Goal: Information Seeking & Learning: Check status

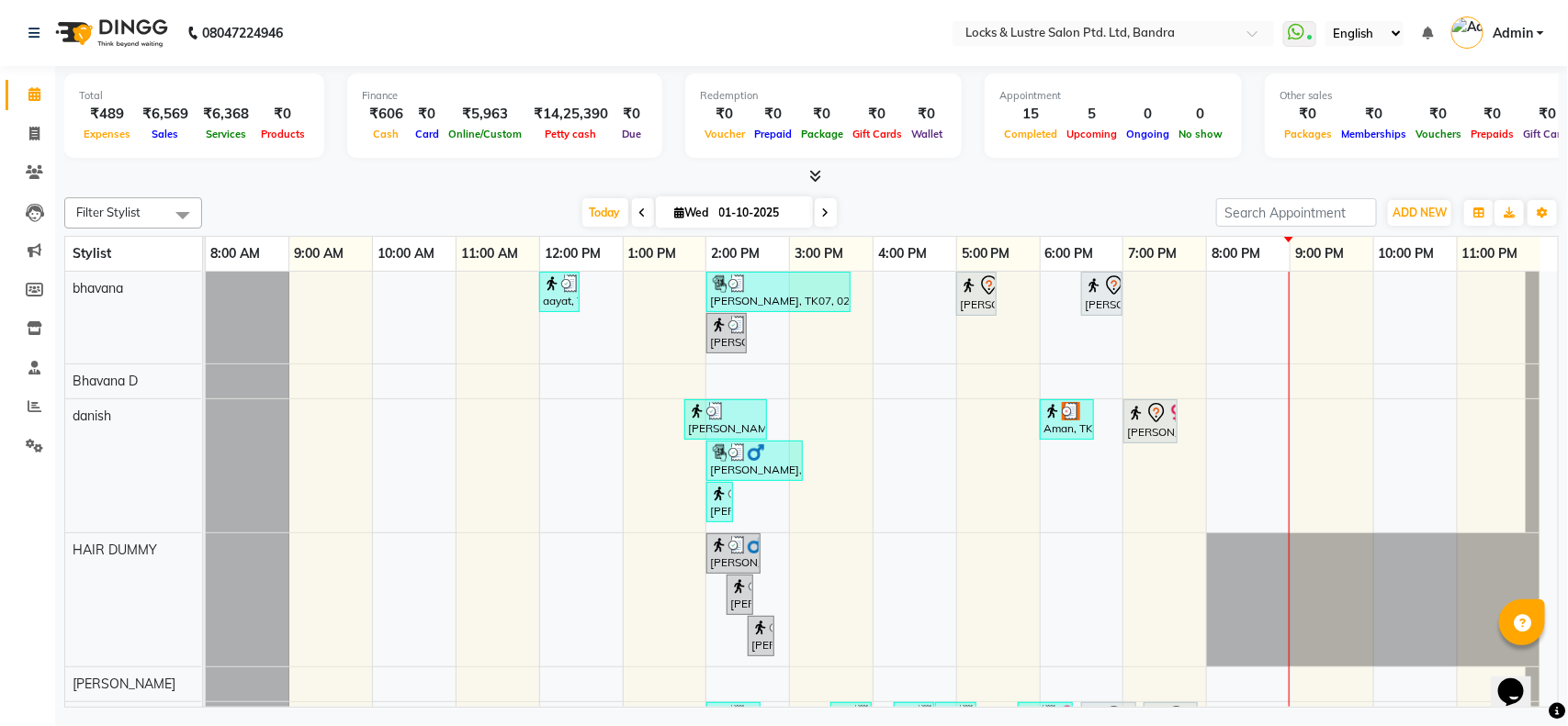
click at [815, 212] on span at bounding box center [826, 213] width 22 height 29
type input "02-10-2025"
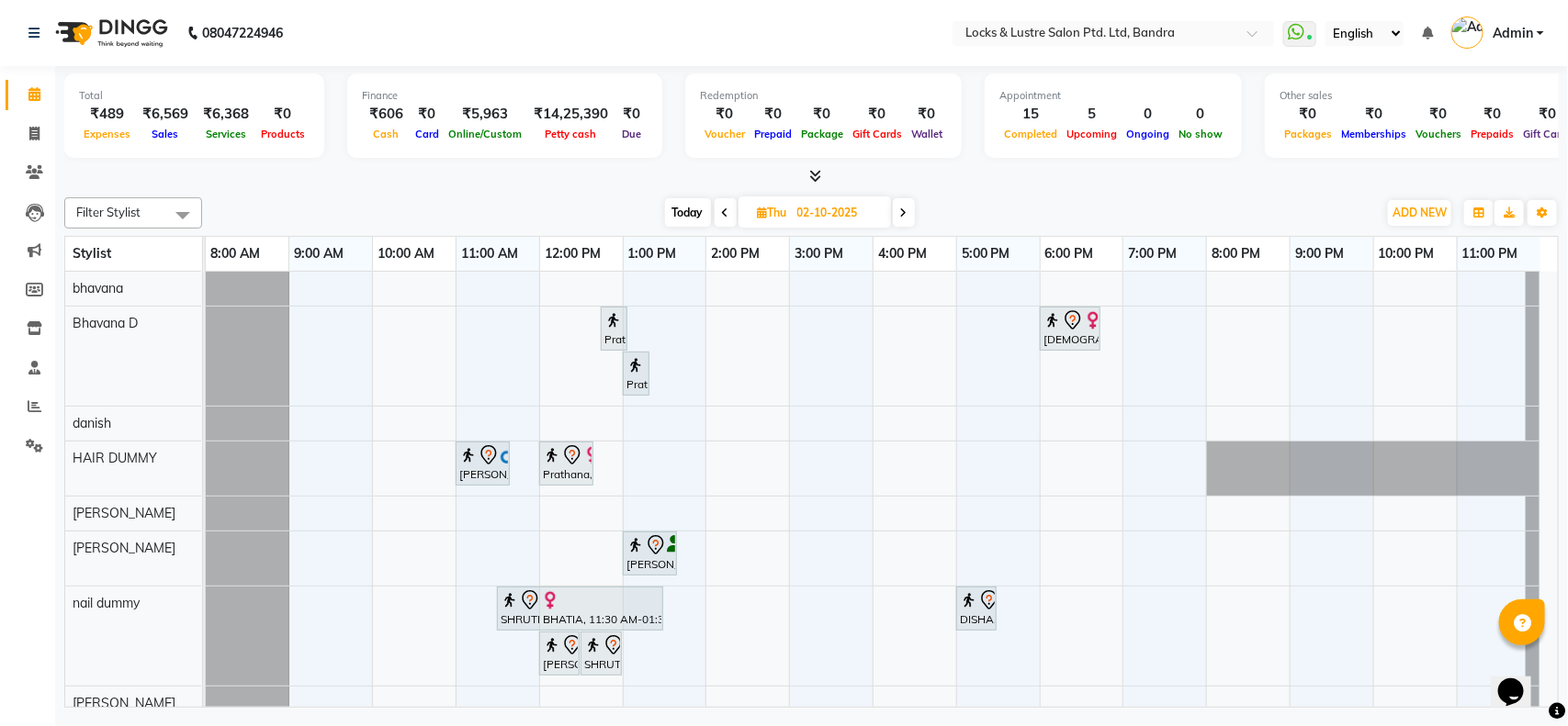
click at [592, 186] on div "Total ₹489 Expenses ₹6,569 Sales ₹6,368 Services ₹0 Products Finance ₹606 Cash …" at bounding box center [811, 389] width 1513 height 647
click at [24, 404] on span at bounding box center [34, 407] width 32 height 21
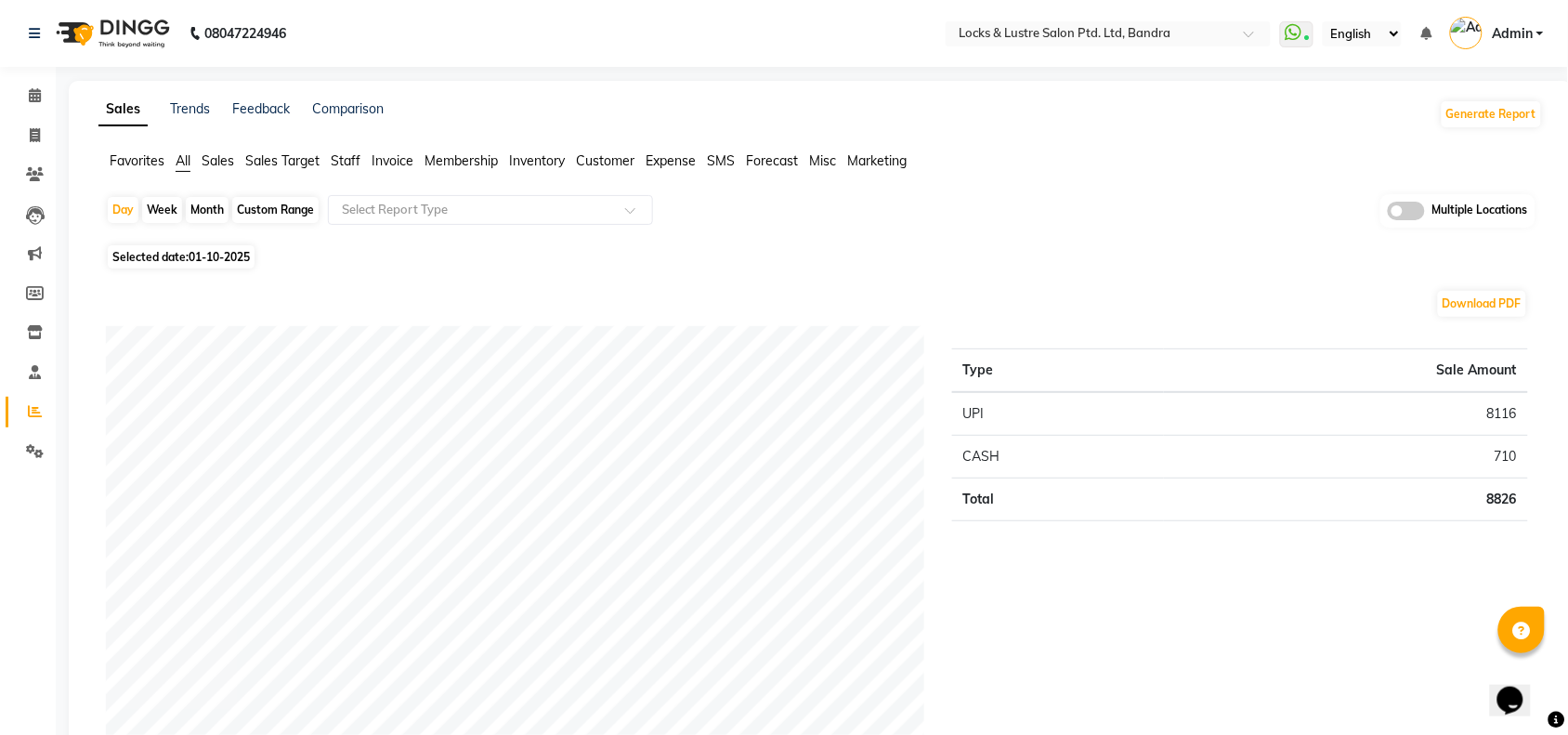
click at [662, 160] on span "Expense" at bounding box center [671, 161] width 50 height 16
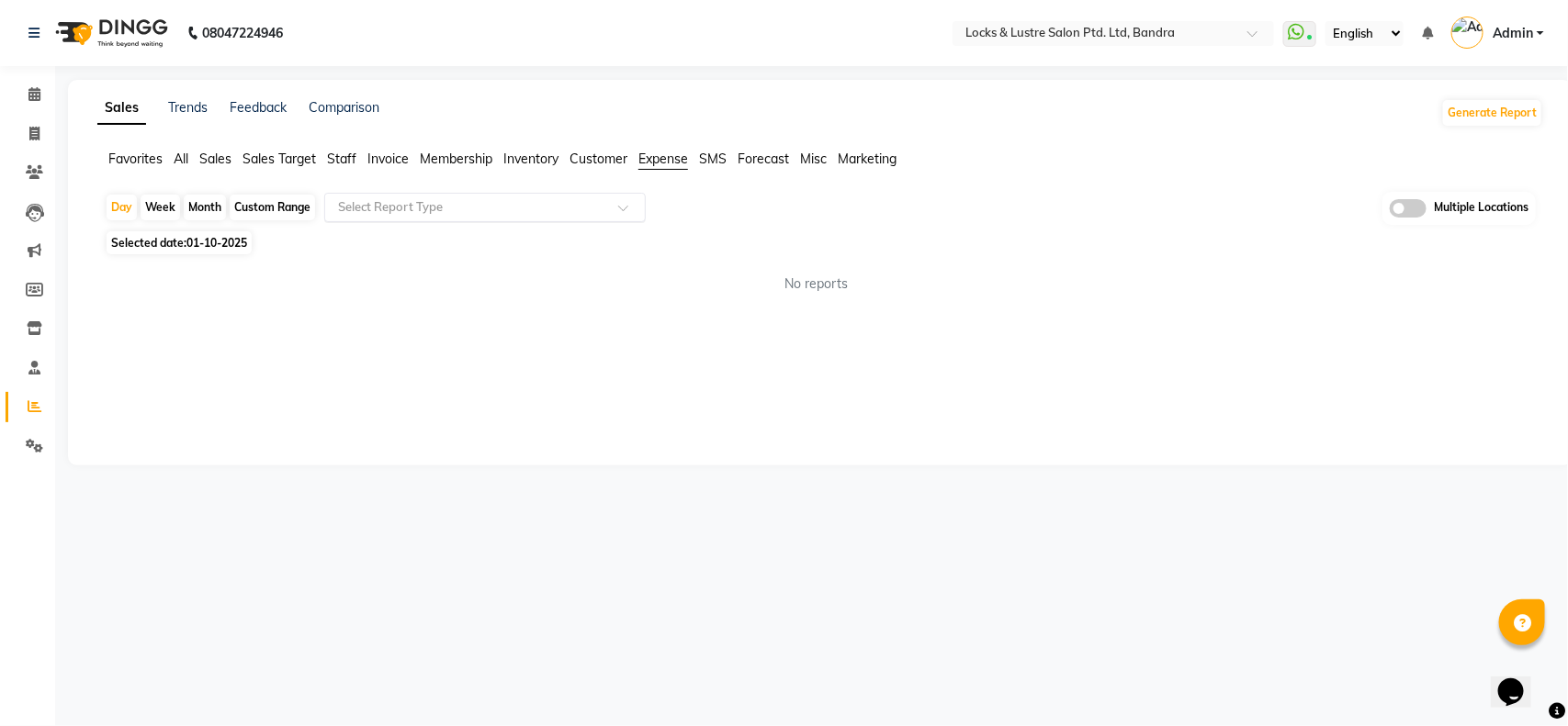
click at [556, 208] on input "text" at bounding box center [466, 207] width 265 height 18
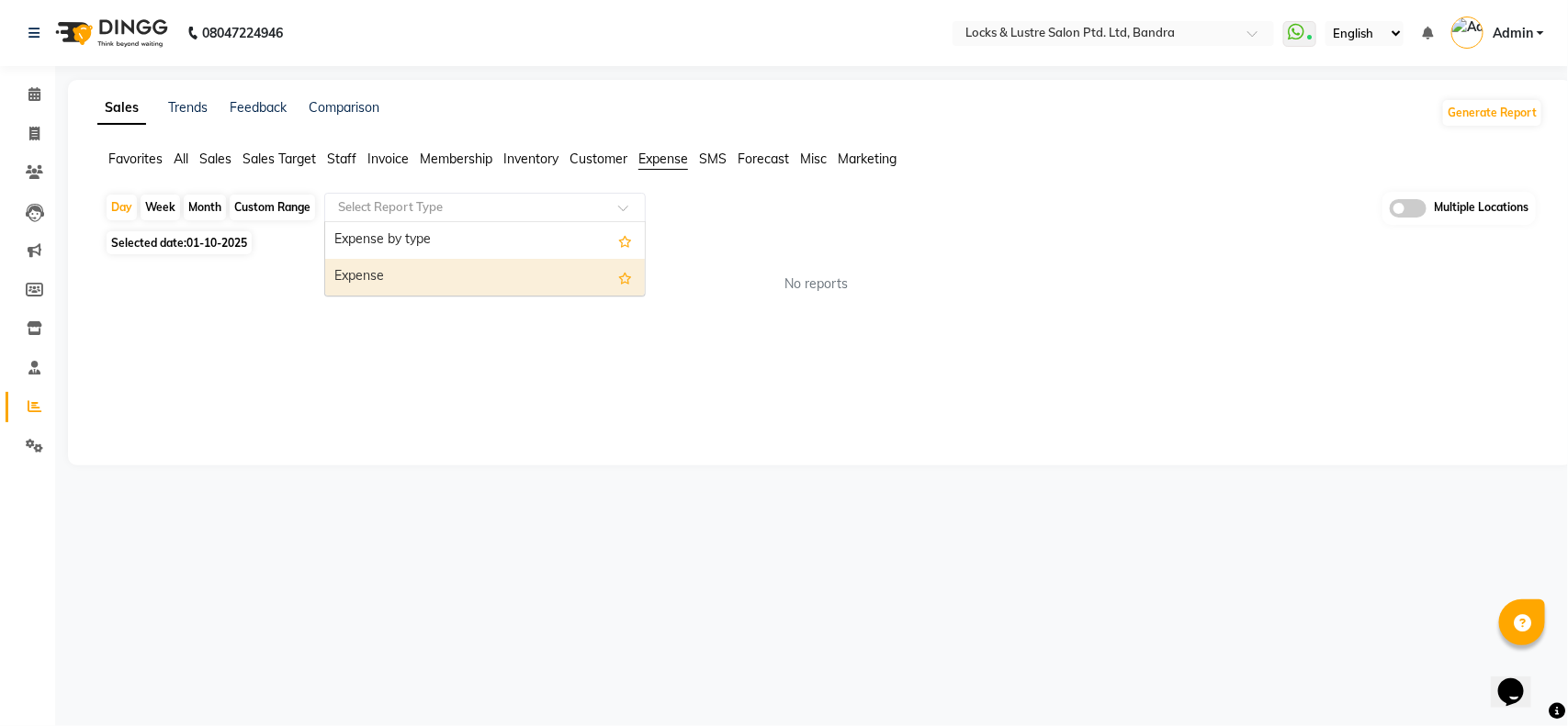
click at [488, 275] on div "Expense" at bounding box center [484, 277] width 319 height 36
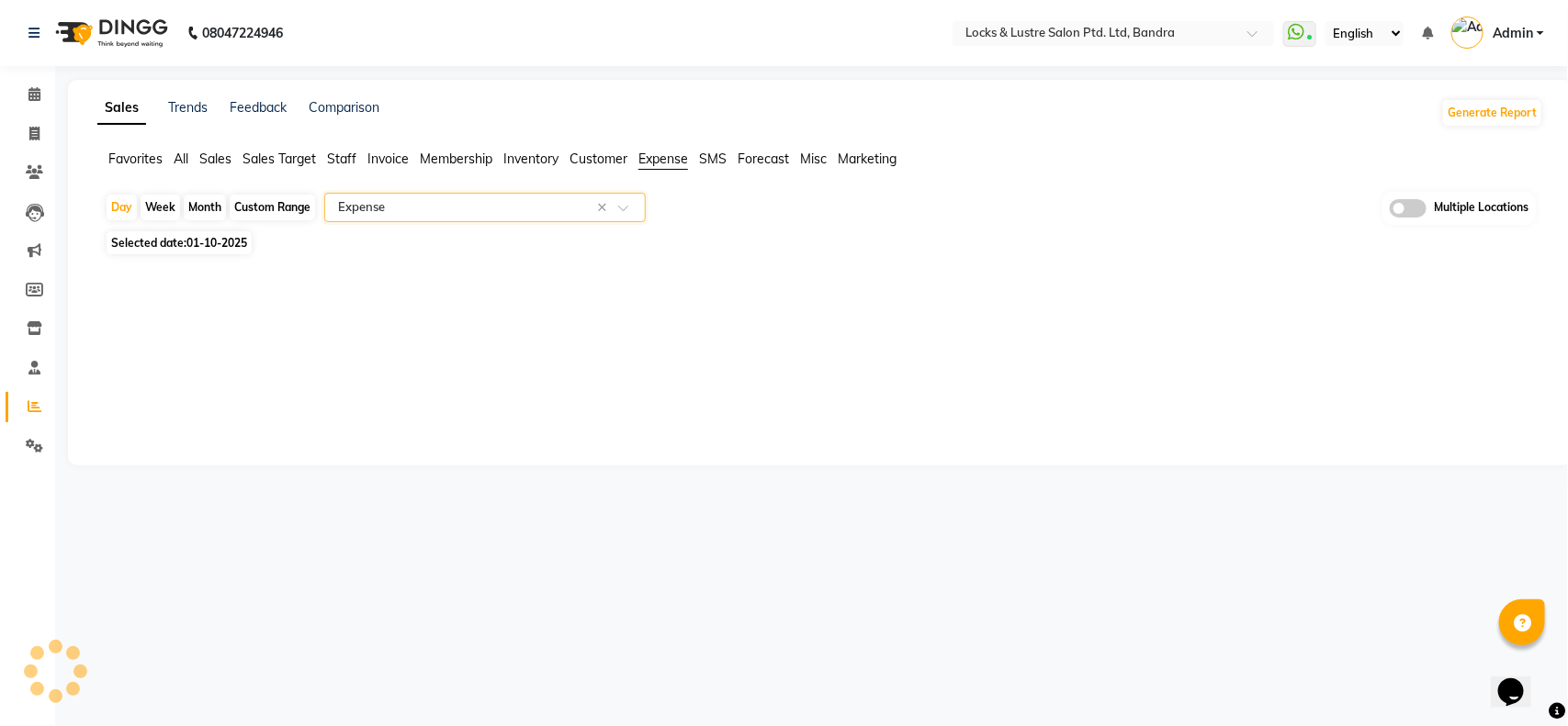
select select "full_report"
select select "csv"
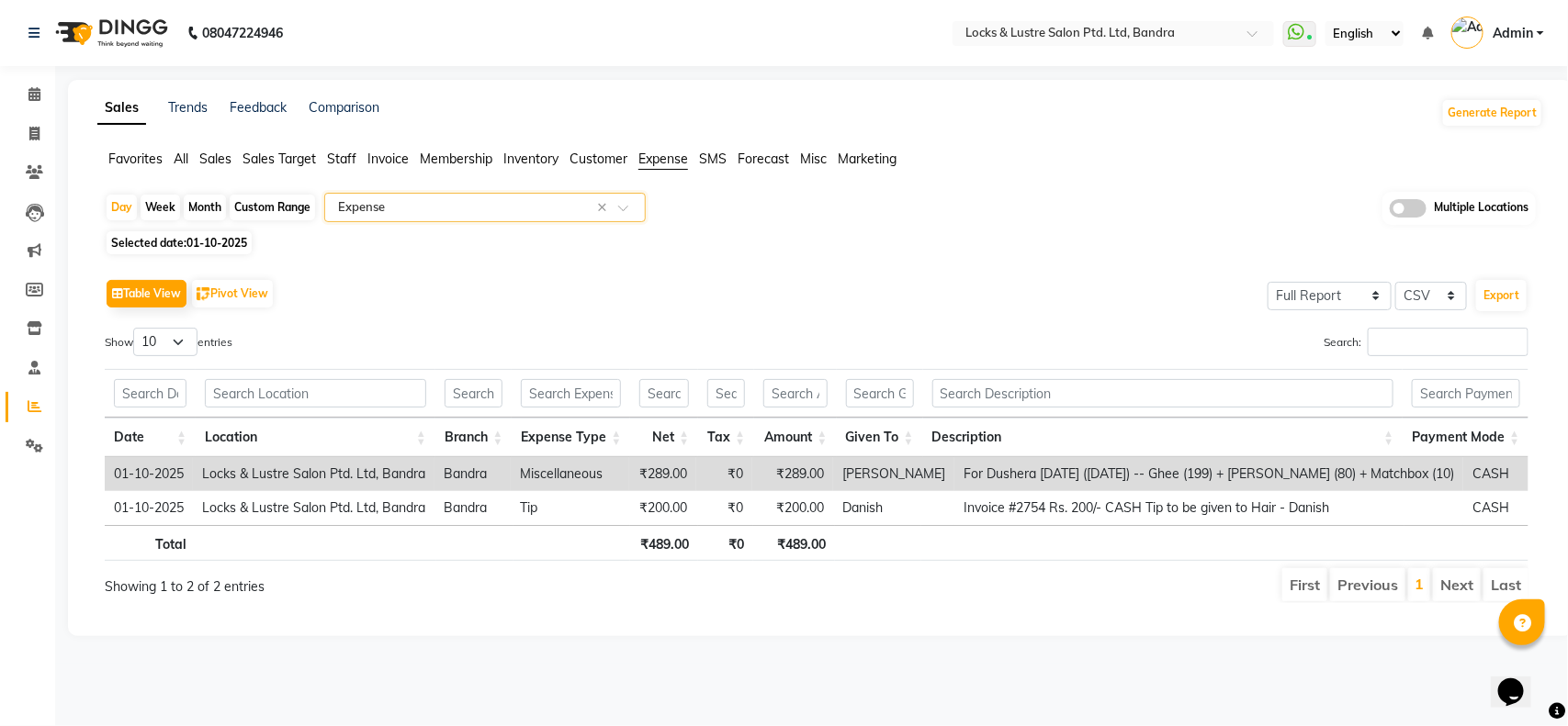
scroll to position [0, 13]
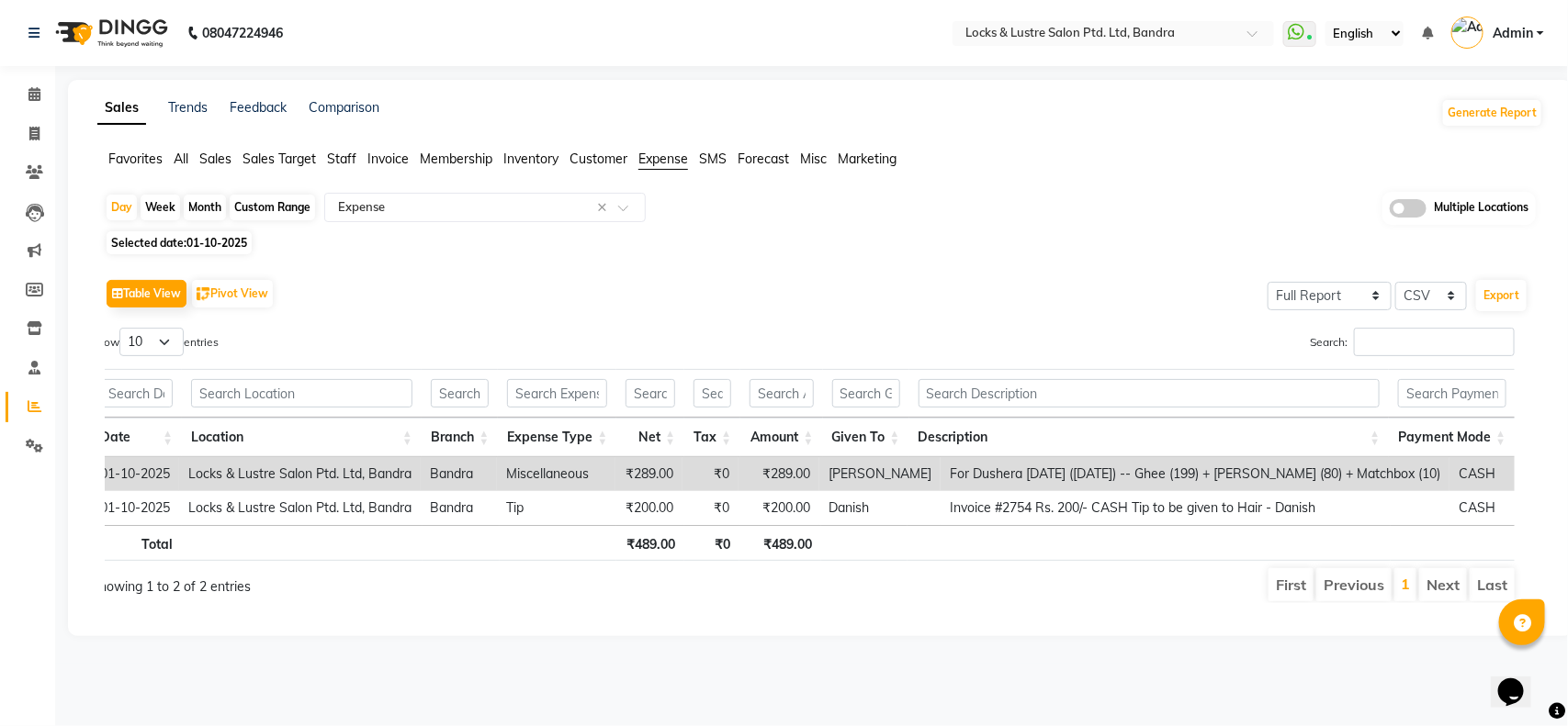
click at [975, 476] on td "For Dushera [DATE] ([DATE]) -- Ghee (199) + [PERSON_NAME] (80) + Matchbox (10)" at bounding box center [1194, 475] width 508 height 34
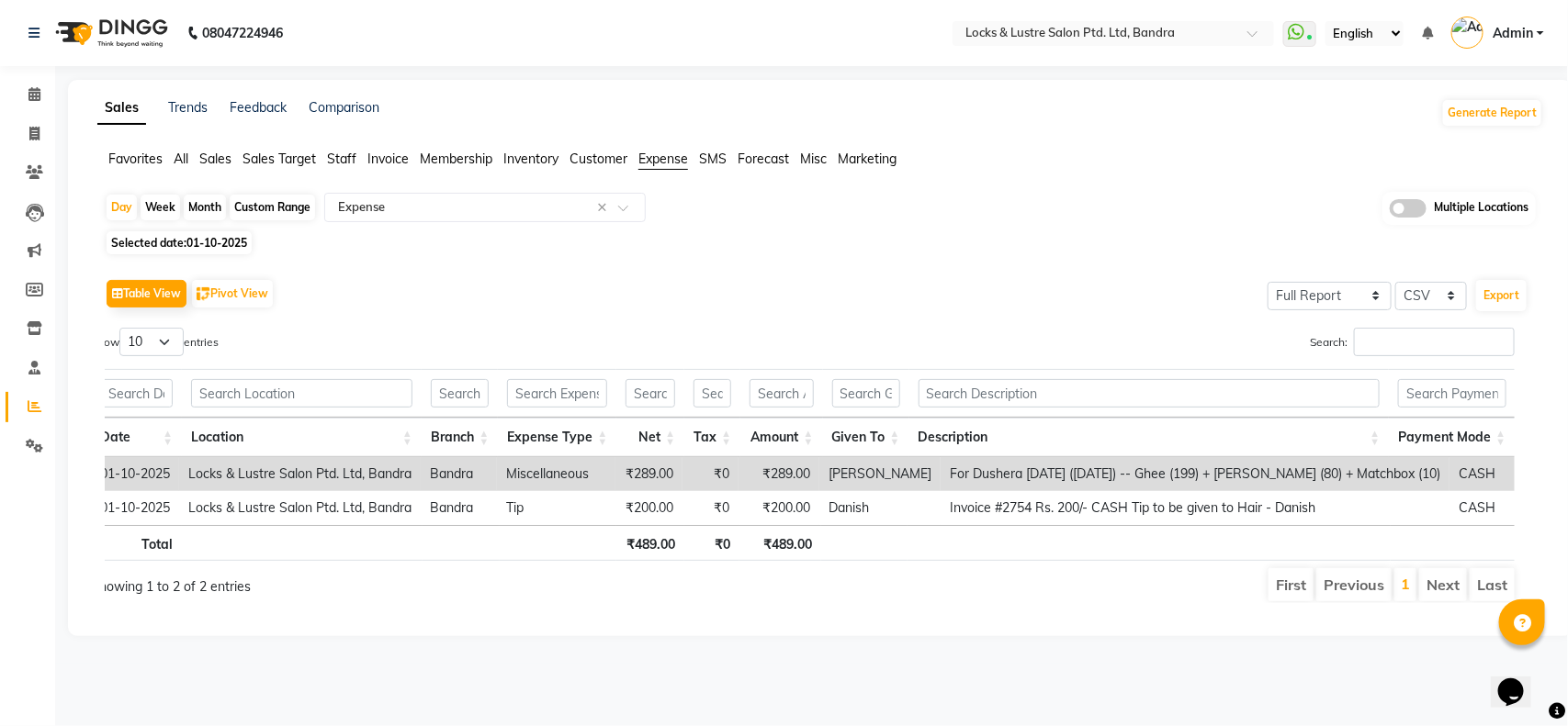
click at [975, 476] on td "For Dushera [DATE] ([DATE]) -- Ghee (199) + [PERSON_NAME] (80) + Matchbox (10)" at bounding box center [1194, 475] width 508 height 34
click at [25, 89] on span at bounding box center [34, 95] width 32 height 21
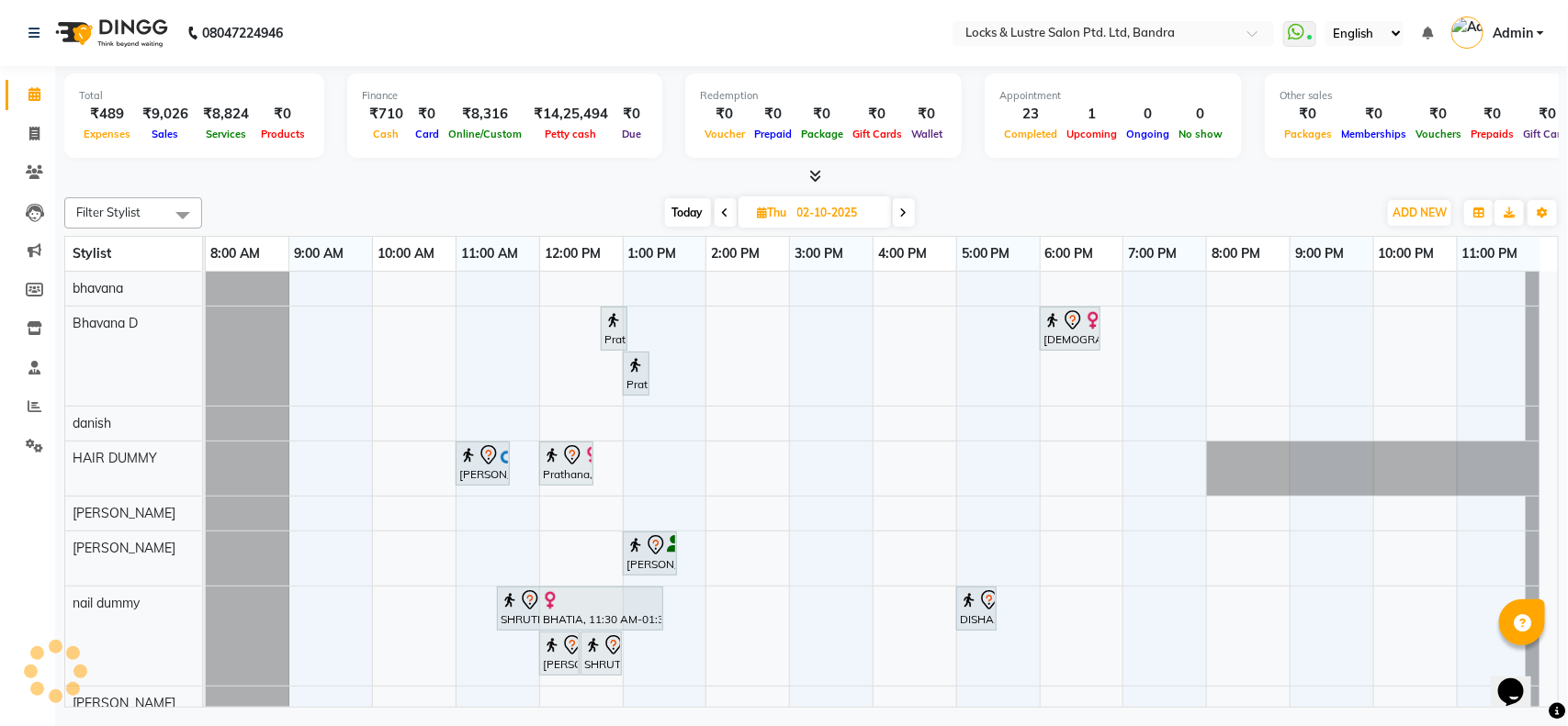
scroll to position [143, 0]
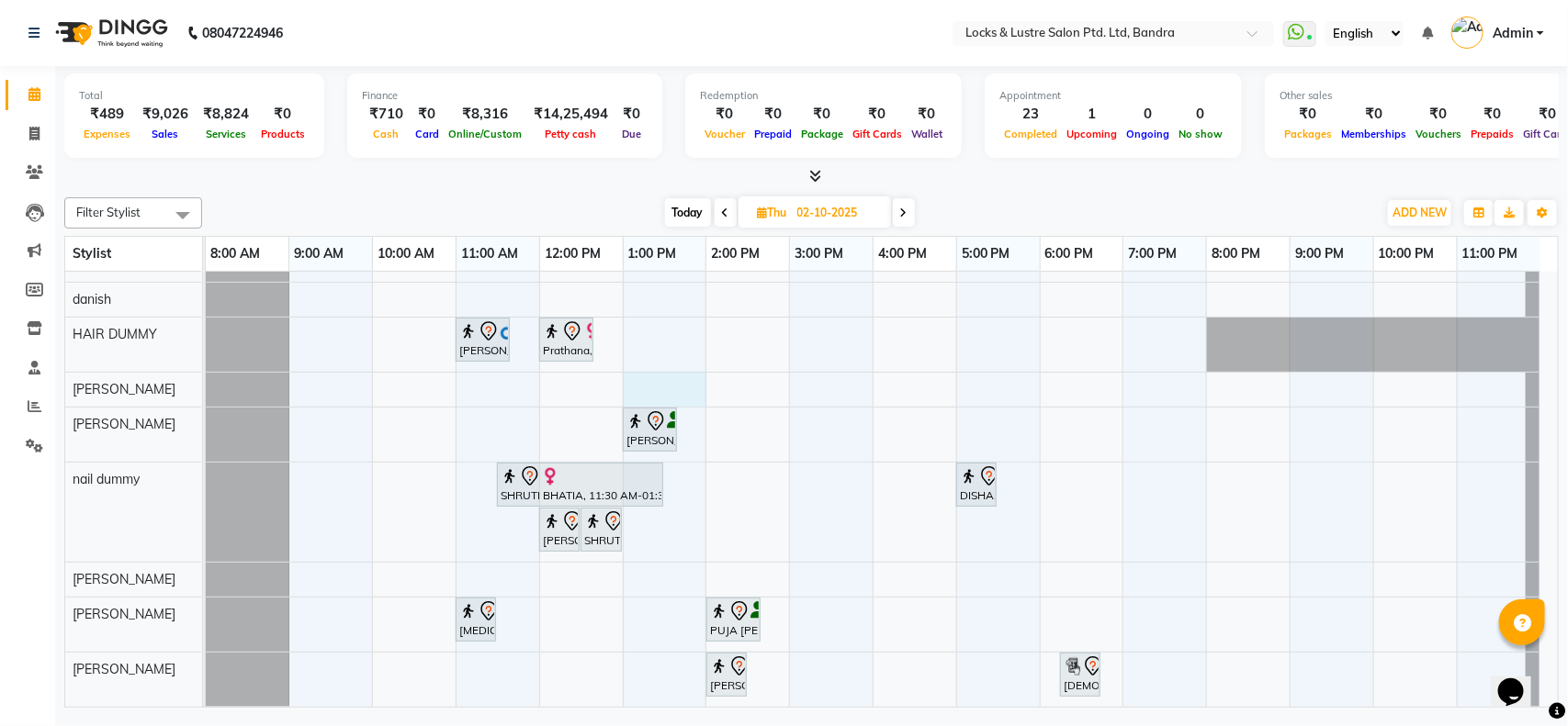
click at [662, 368] on div "Prathana, 12:45 PM-12:55 PM, Eyebrows Threading [PERSON_NAME], 06:00 PM-06:45 P…" at bounding box center [881, 427] width 1352 height 559
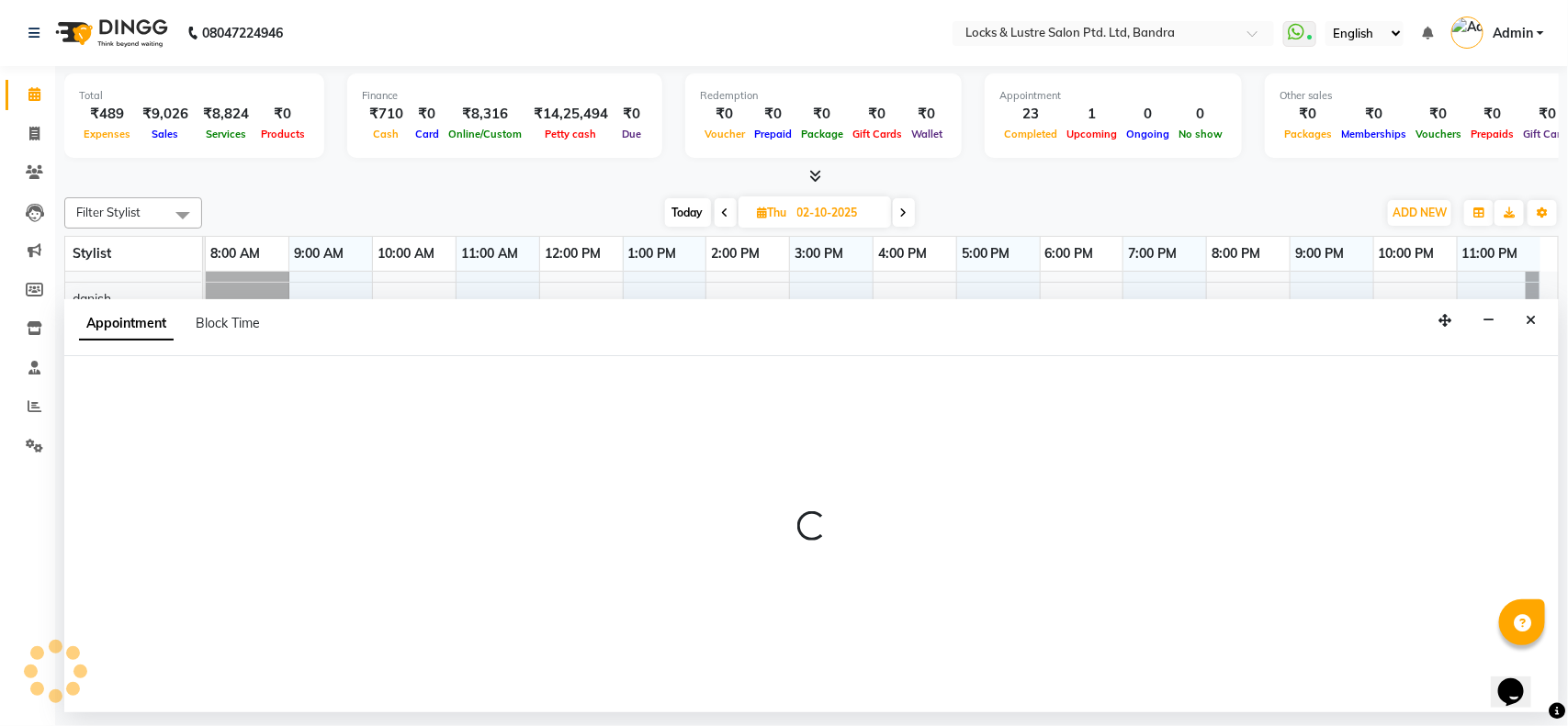
select select "54054"
select select "tentative"
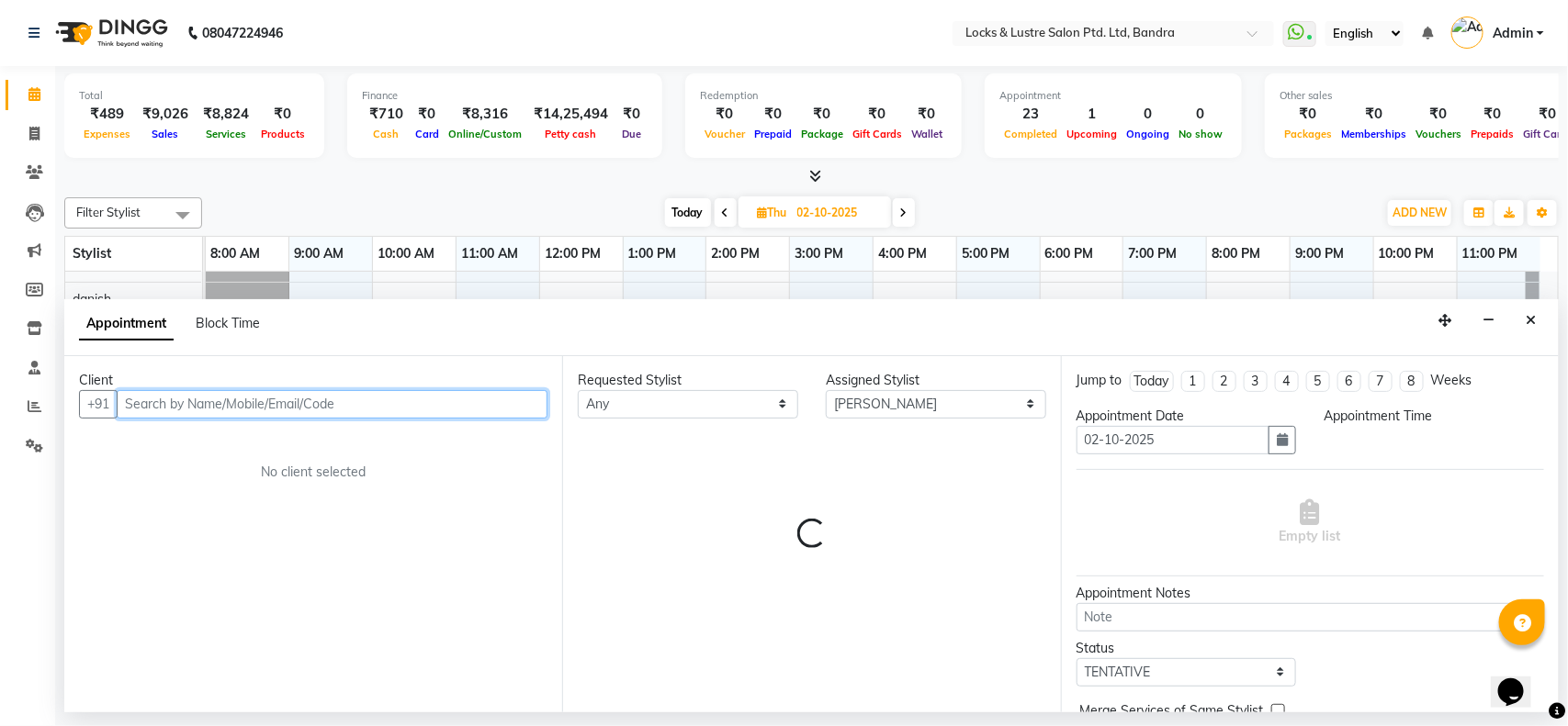
select select "780"
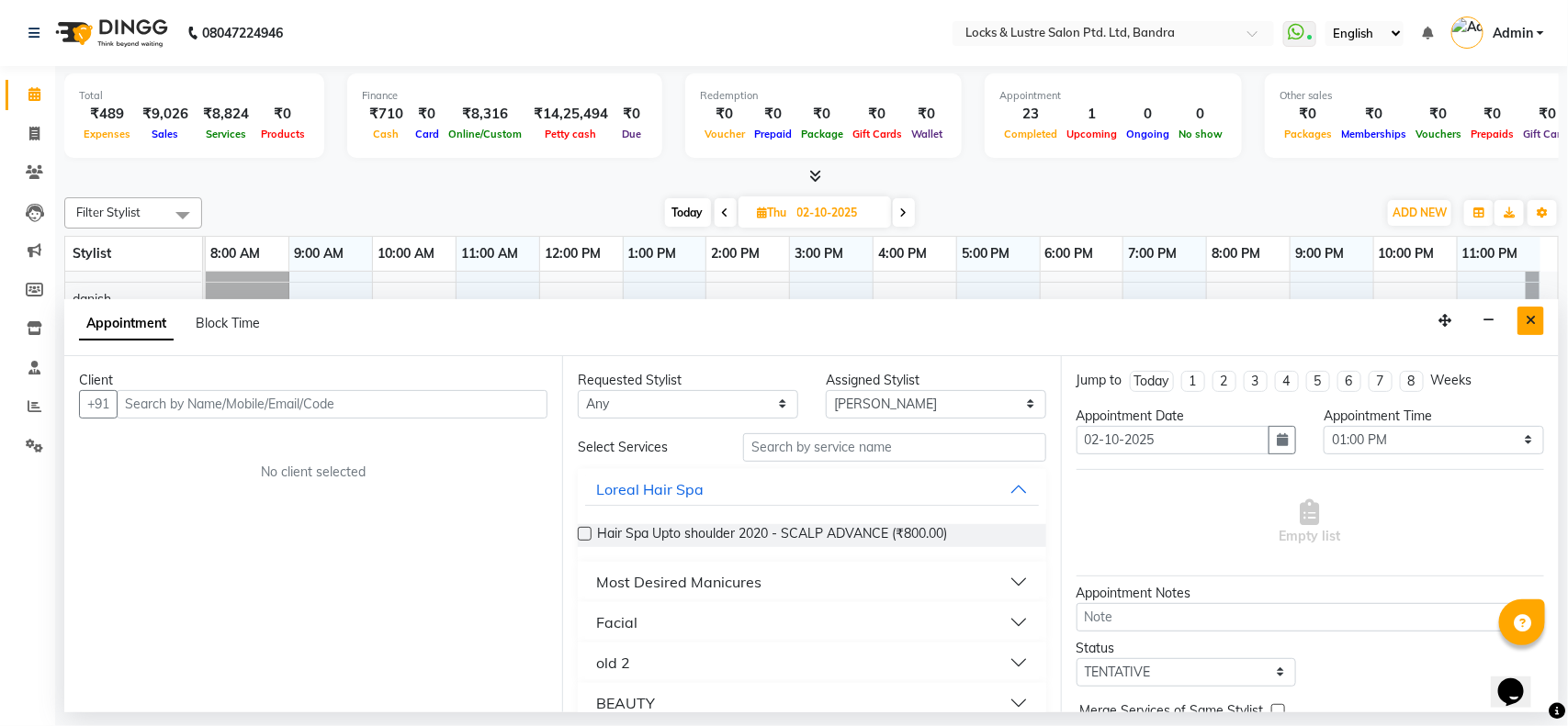
click at [1536, 321] on button "Close" at bounding box center [1531, 321] width 27 height 29
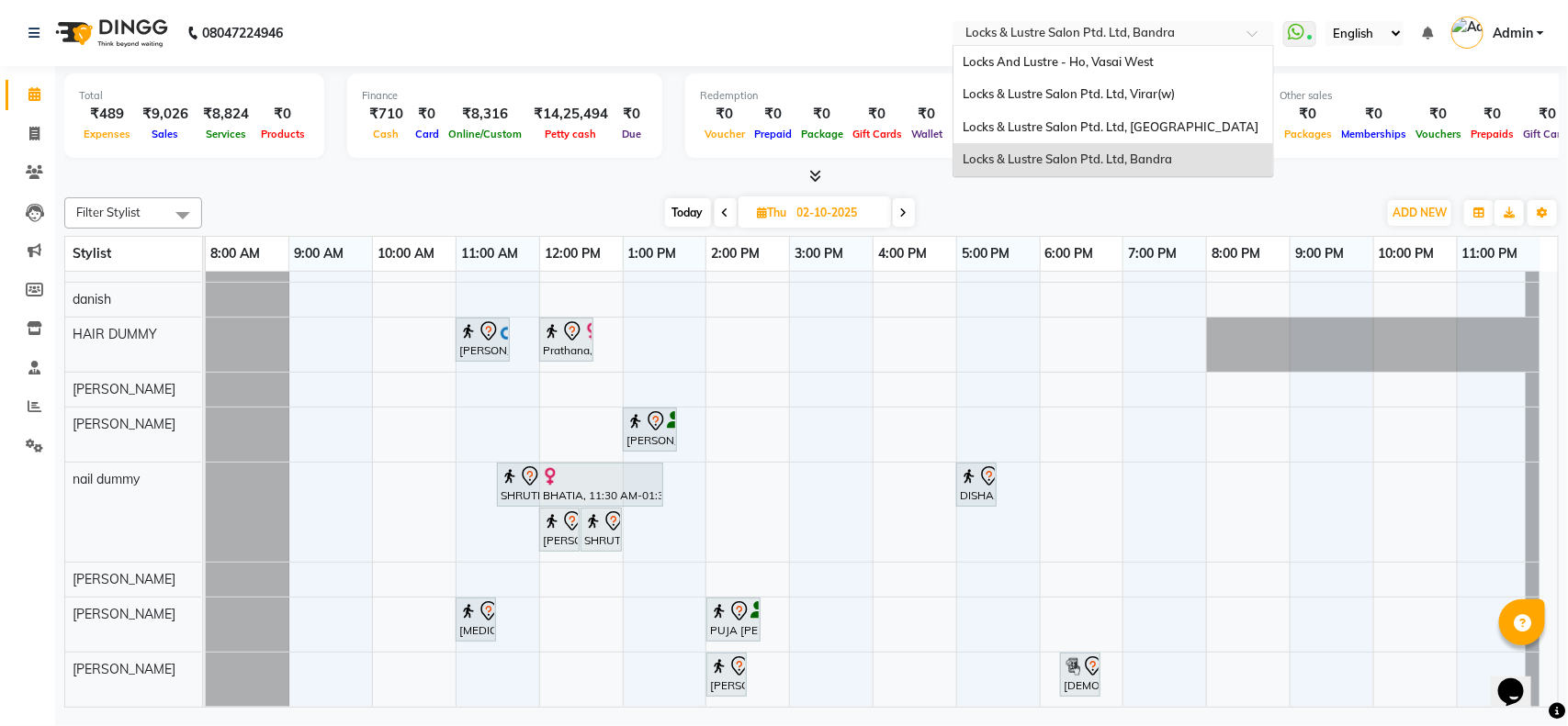
click at [1048, 34] on input "text" at bounding box center [1094, 34] width 267 height 18
click at [1073, 98] on span "Locks & Lustre Salon Ptd. Ltd, Virar(w)" at bounding box center [1068, 93] width 212 height 14
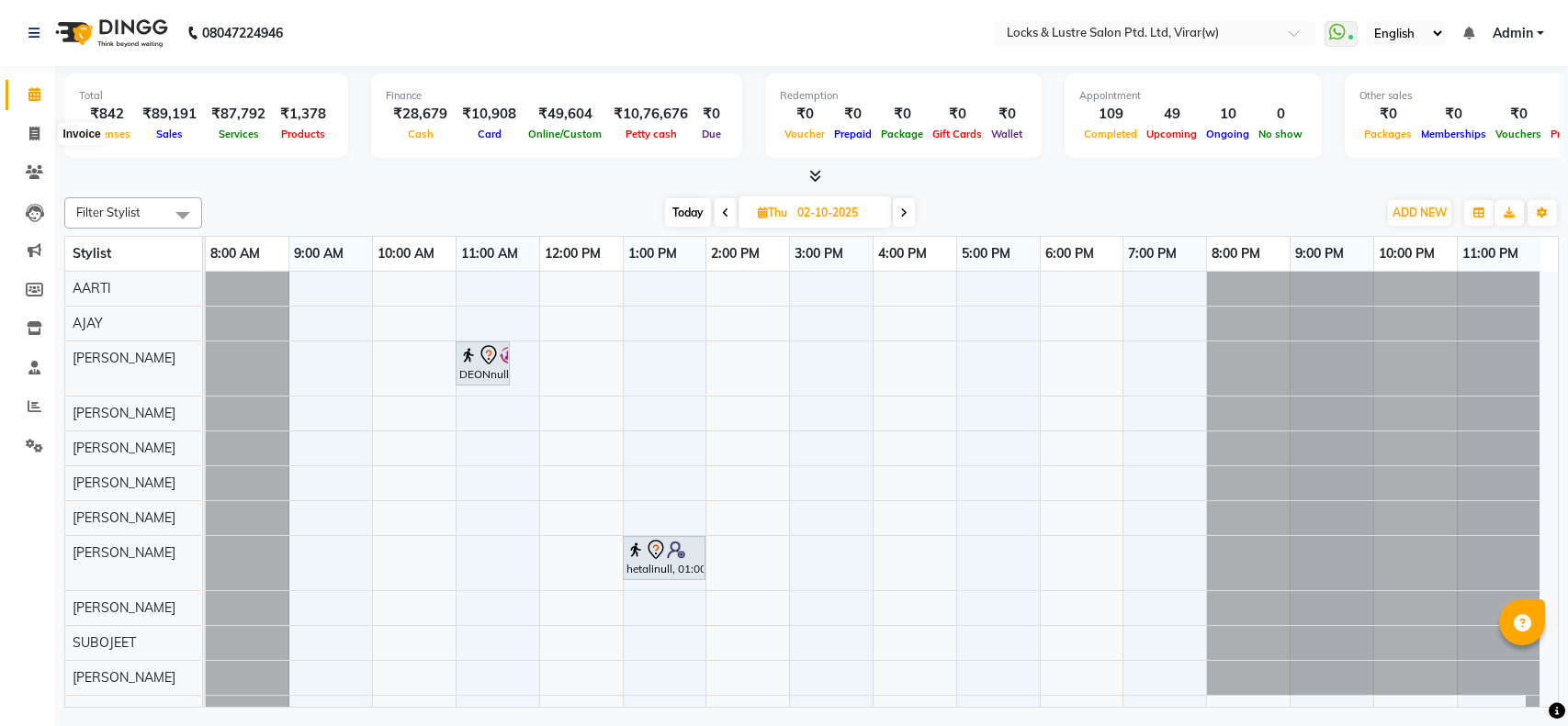
click at [19, 139] on span at bounding box center [34, 135] width 32 height 21
select select "5944"
select select "service"
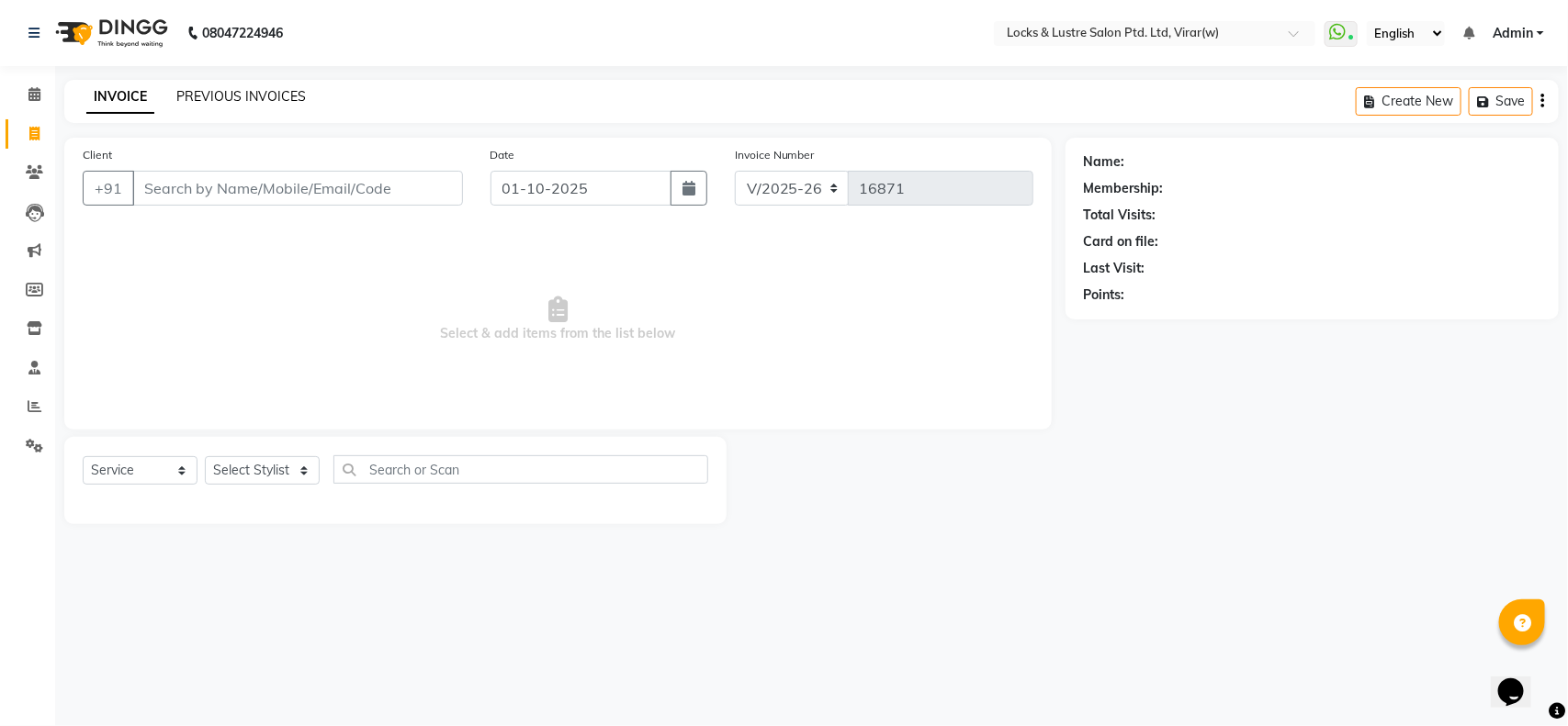
click at [257, 96] on link "PREVIOUS INVOICES" at bounding box center [242, 96] width 130 height 16
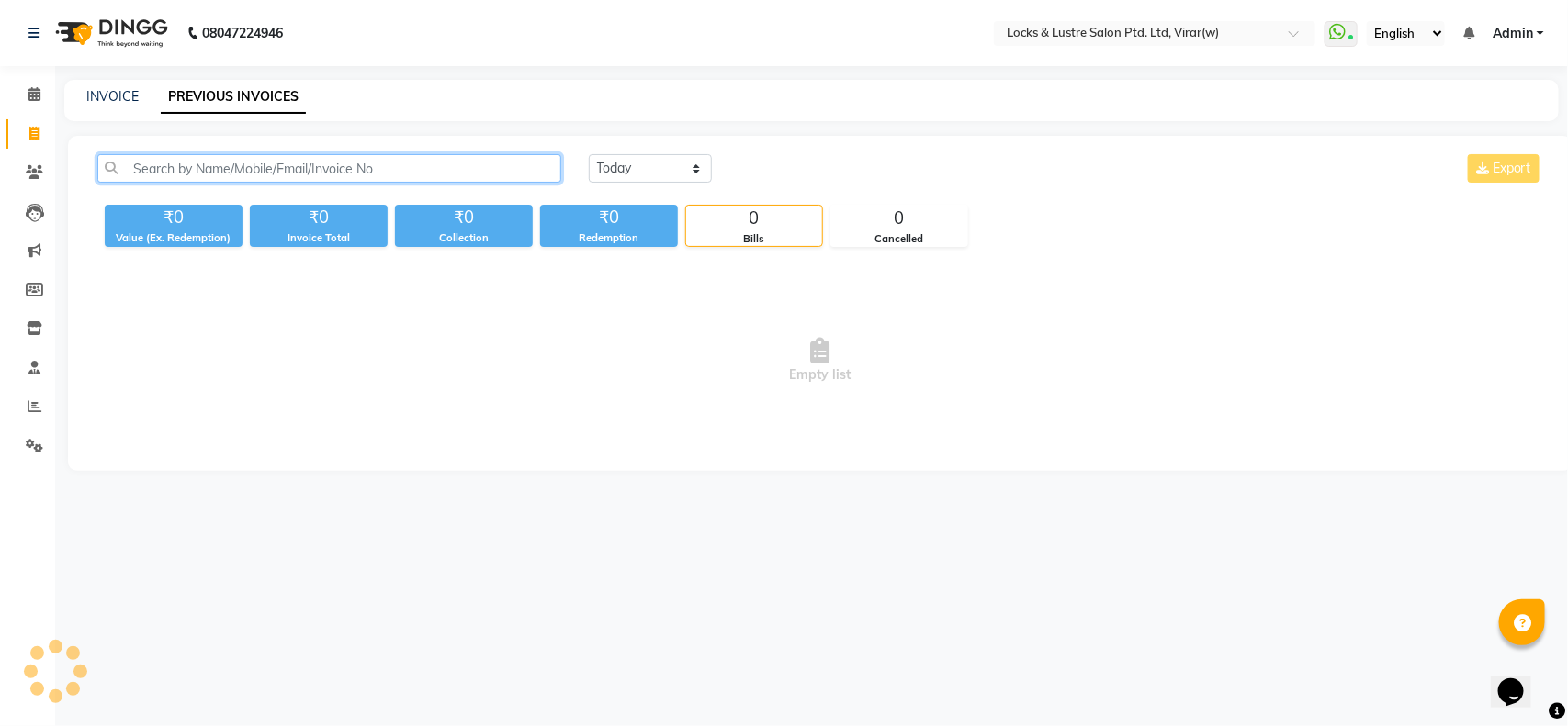
click at [267, 170] on input "text" at bounding box center [329, 168] width 463 height 29
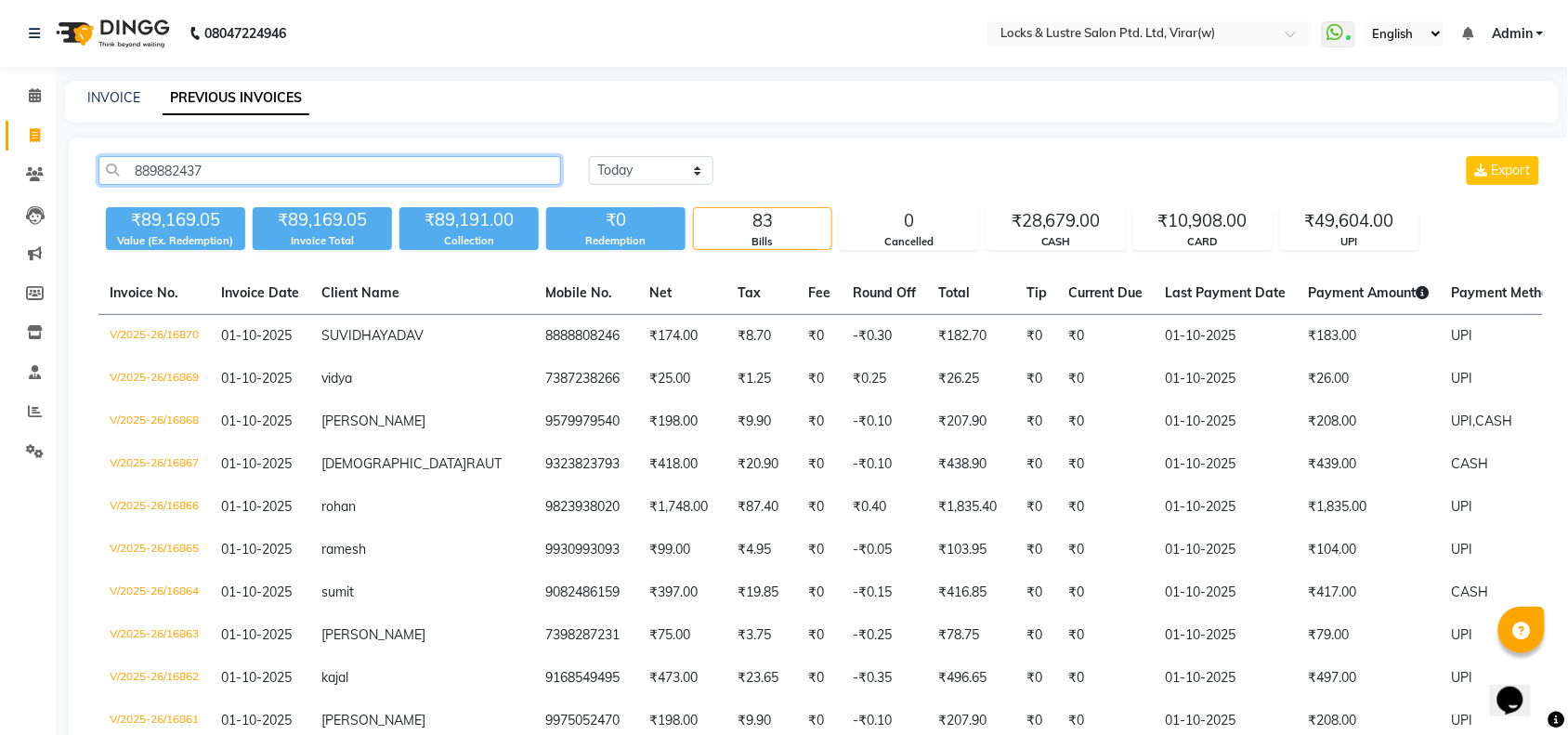
type input "8898824377"
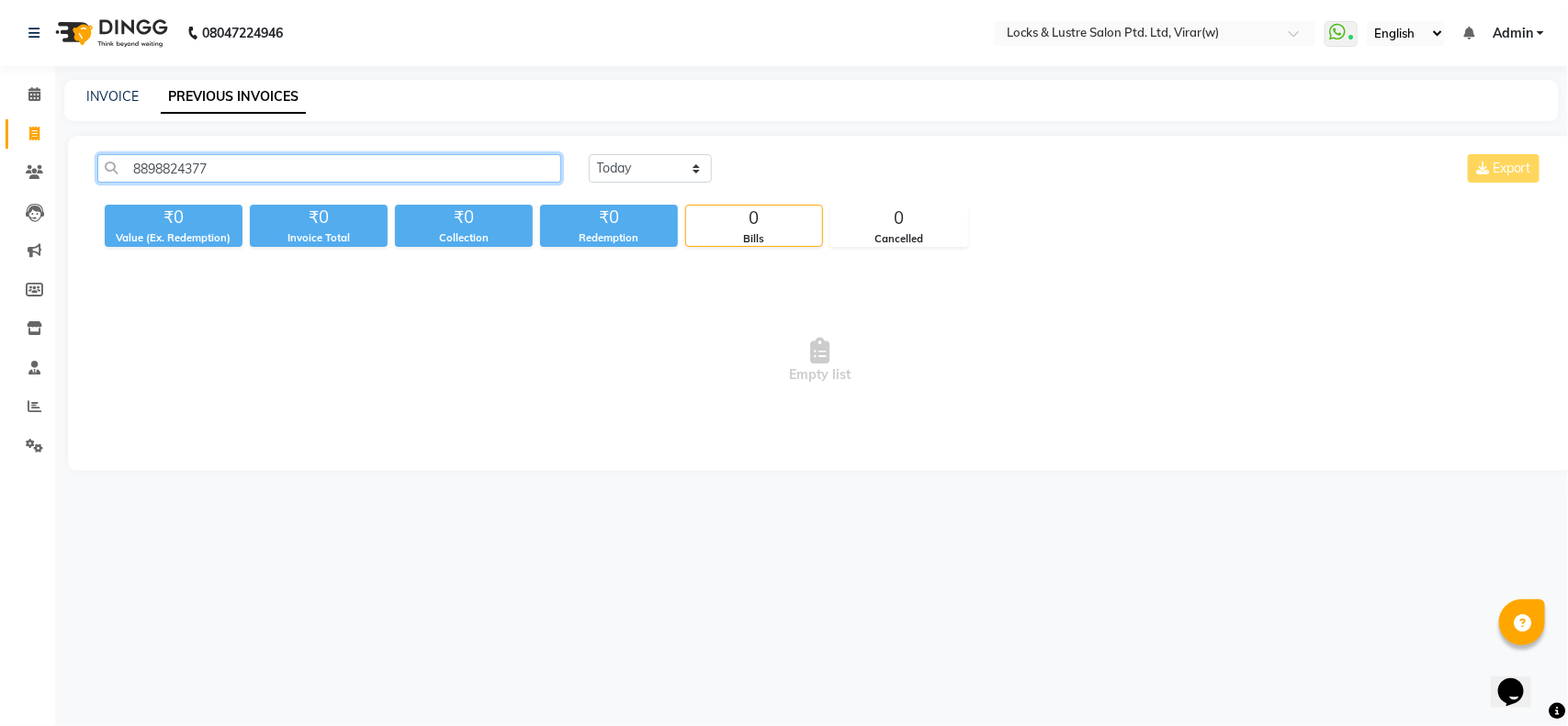
click at [267, 170] on input "8898824377" at bounding box center [329, 168] width 463 height 29
type input "9326594426"
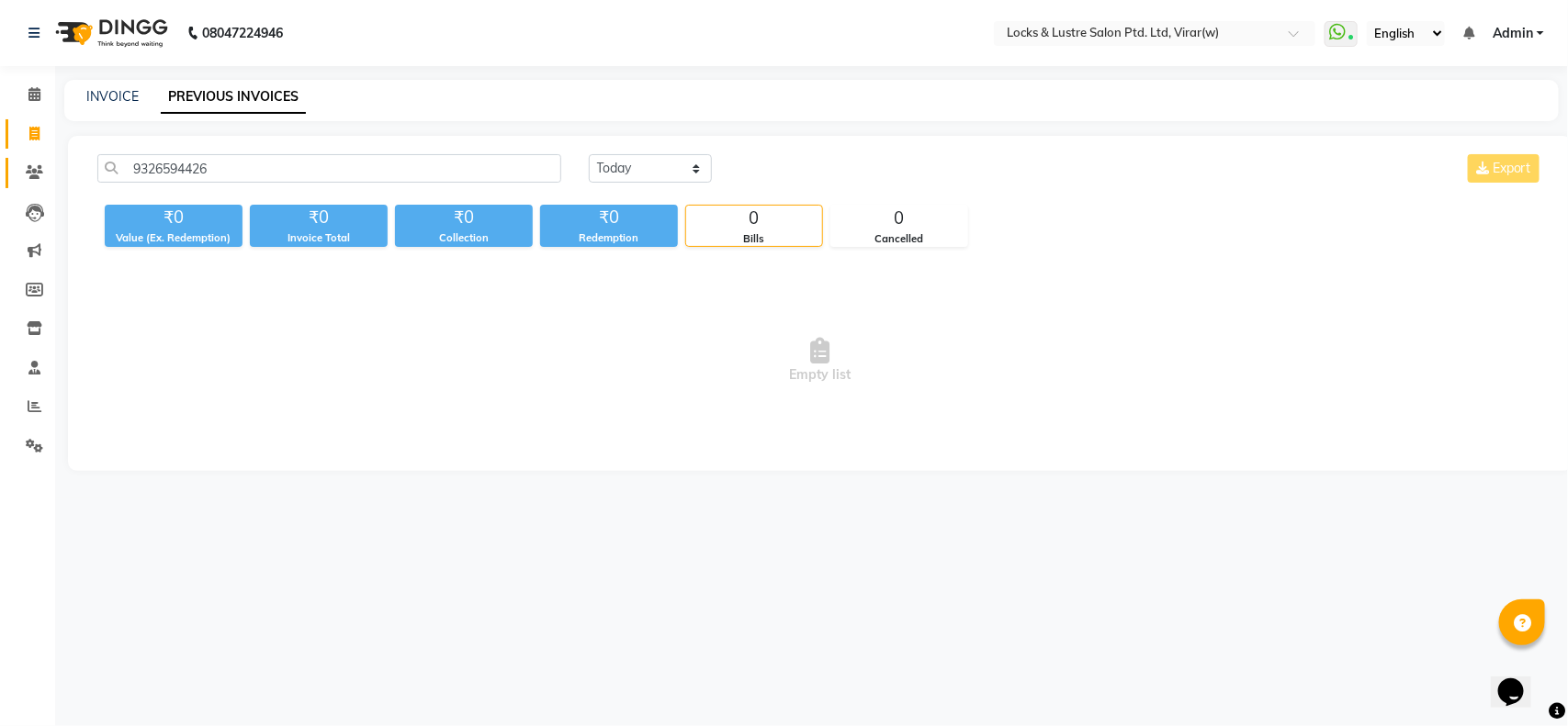
click at [10, 177] on link "Clients" at bounding box center [28, 173] width 44 height 31
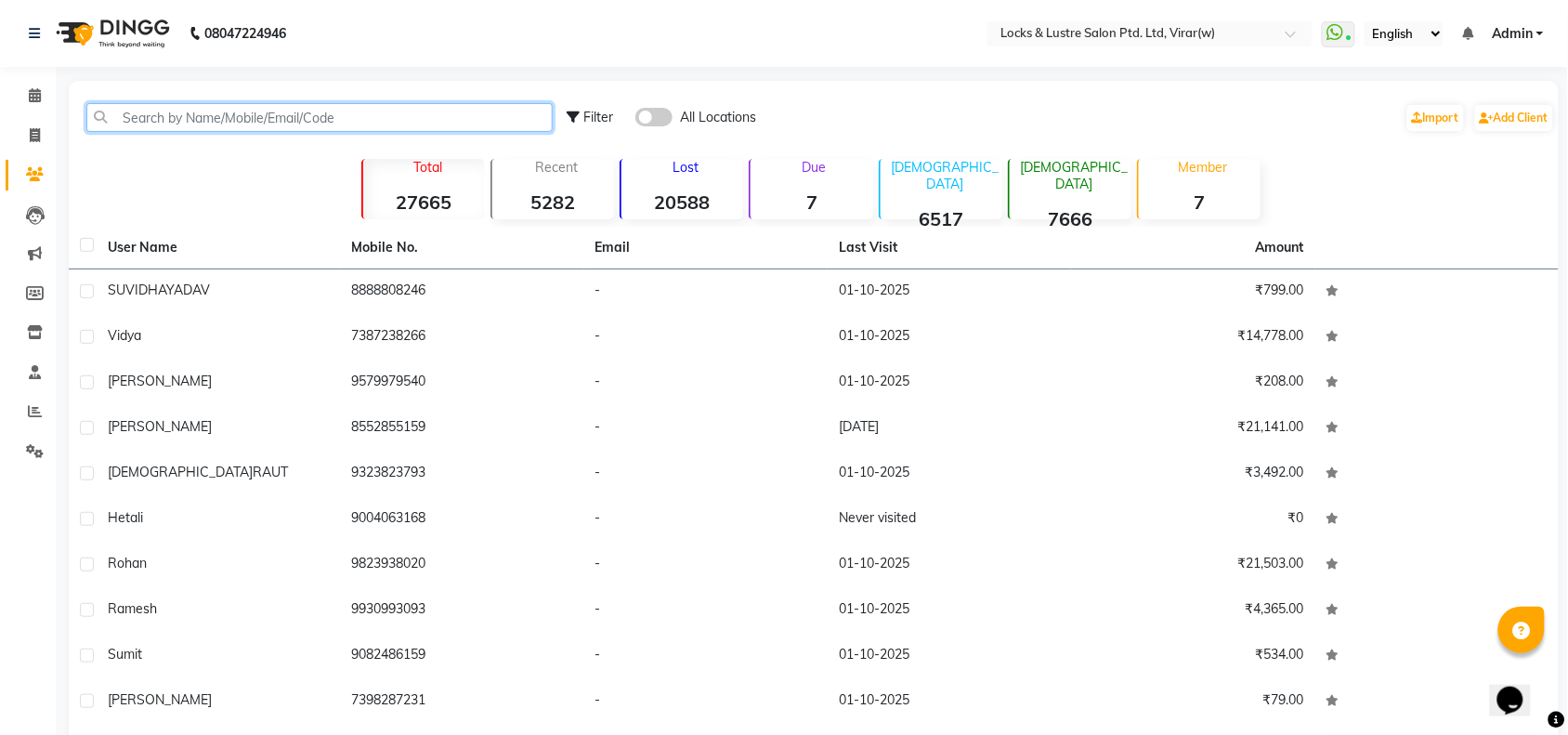
click at [276, 118] on input "text" at bounding box center [319, 118] width 467 height 29
type input "6"
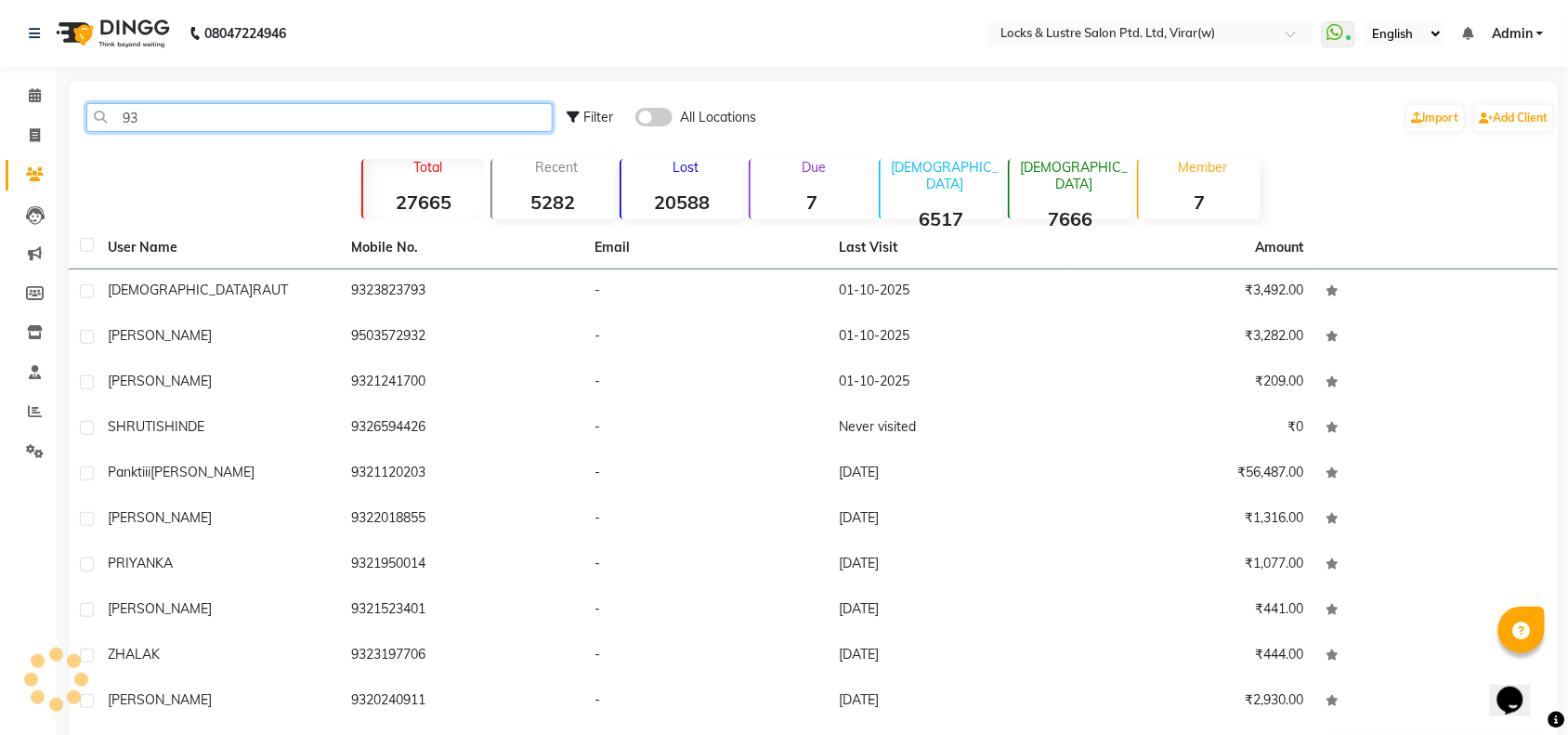
type input "9"
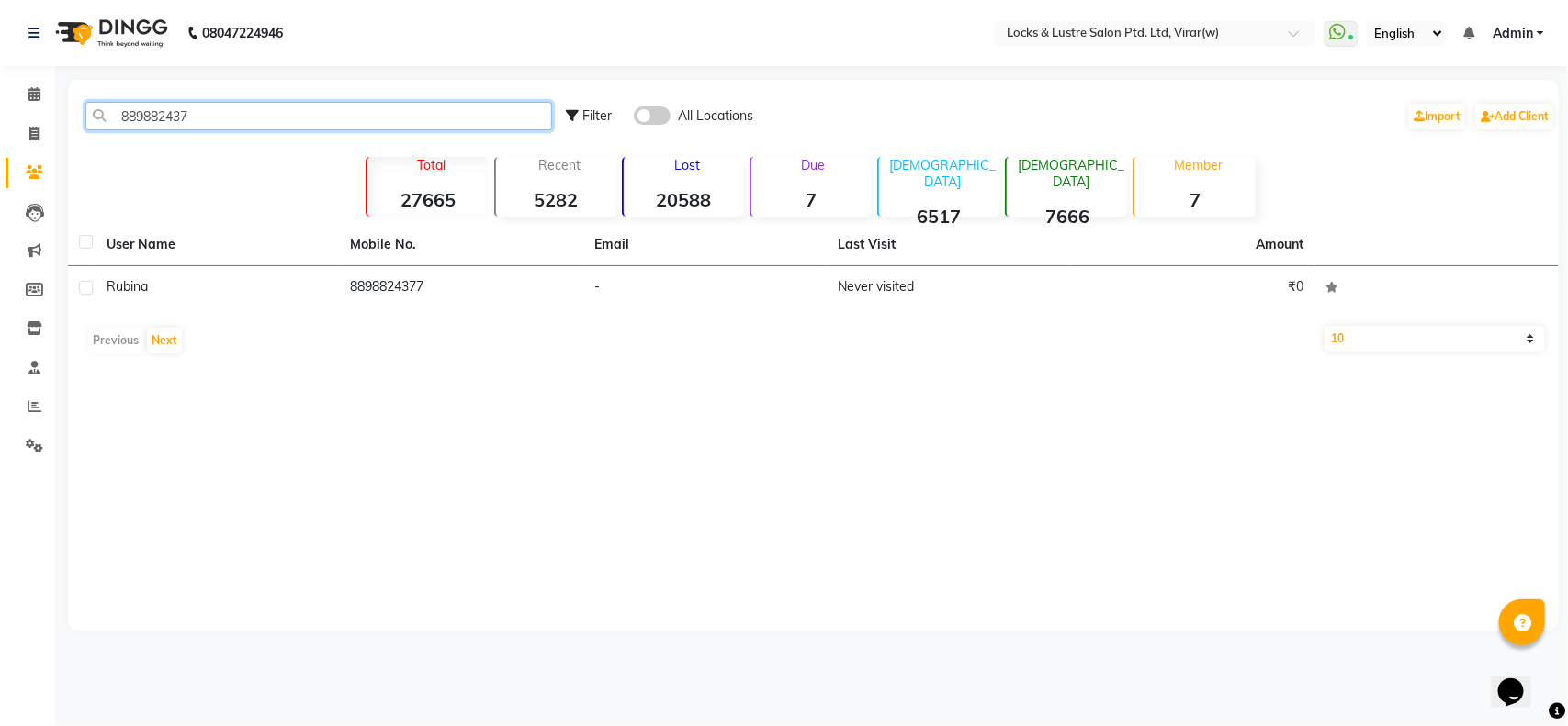
type input "8898824377"
click at [272, 117] on input "8898824377" at bounding box center [318, 117] width 466 height 29
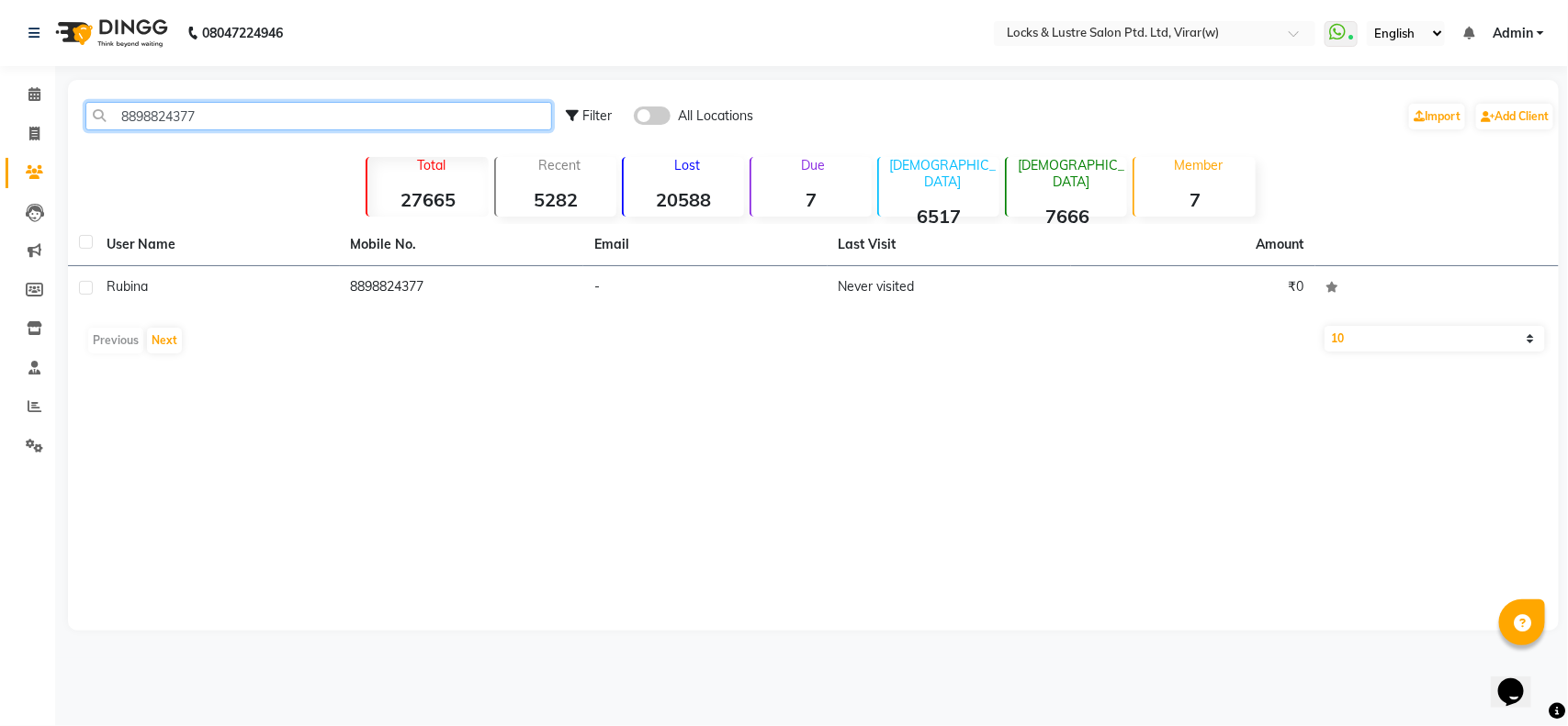
click at [272, 117] on input "8898824377" at bounding box center [318, 117] width 466 height 29
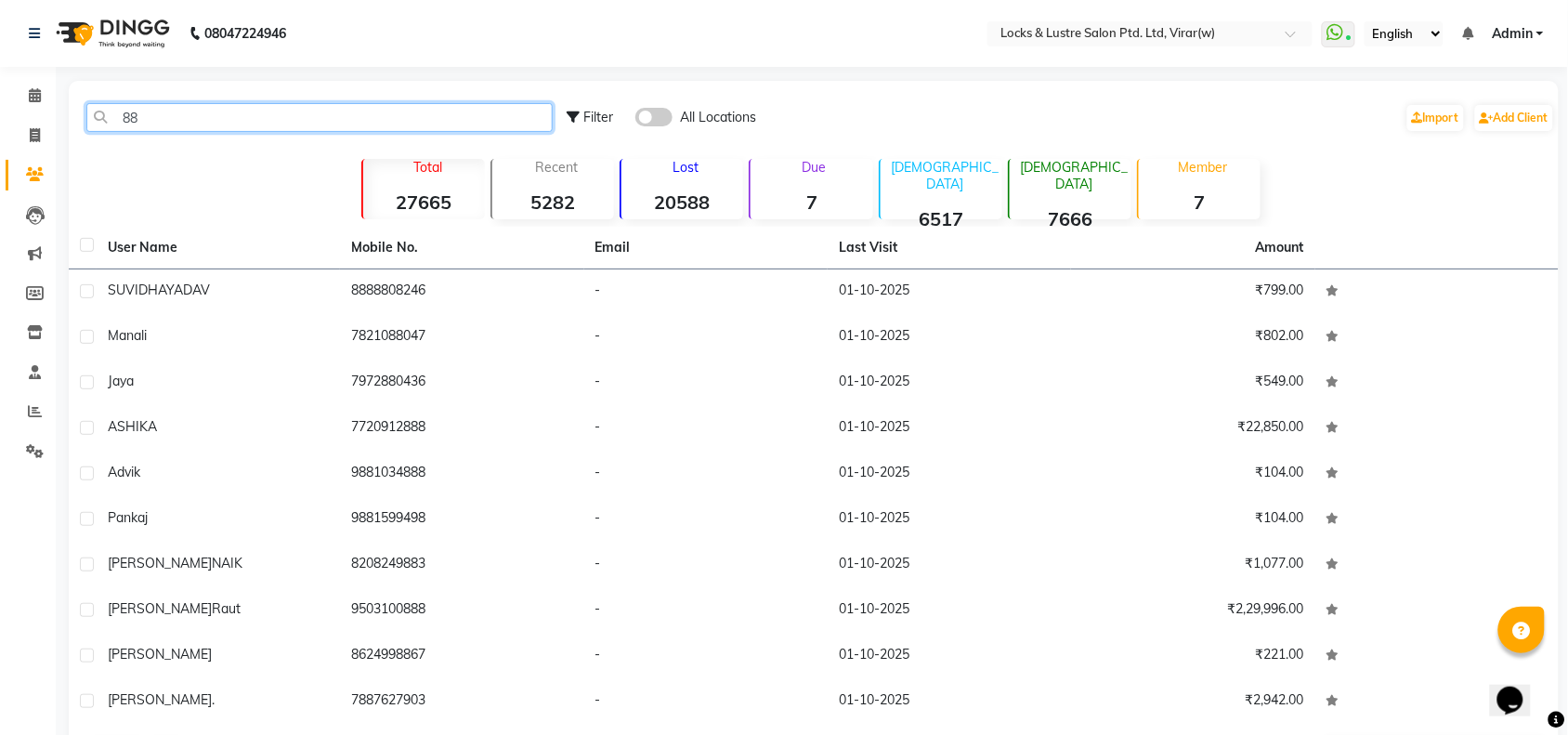
type input "8"
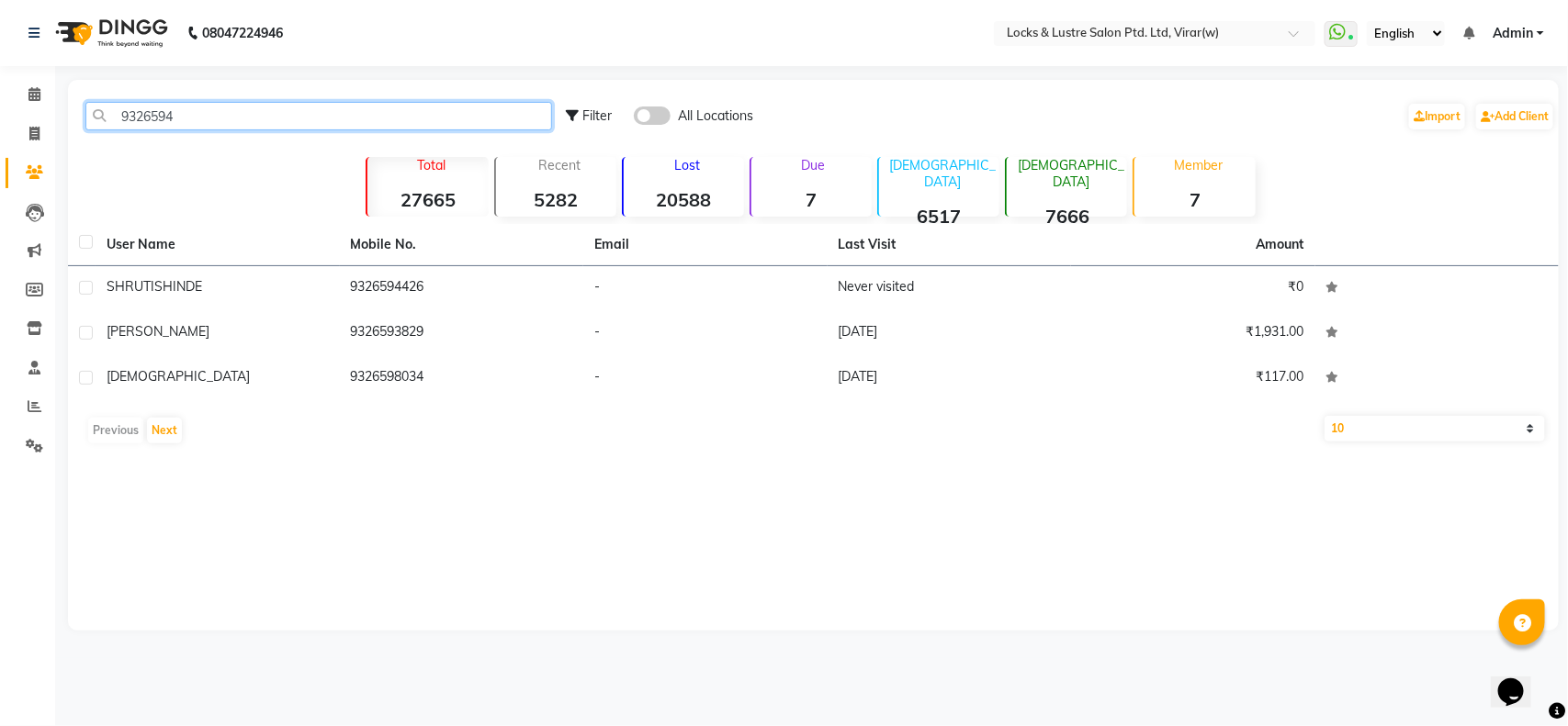
type input "93265944"
